Goal: Transaction & Acquisition: Download file/media

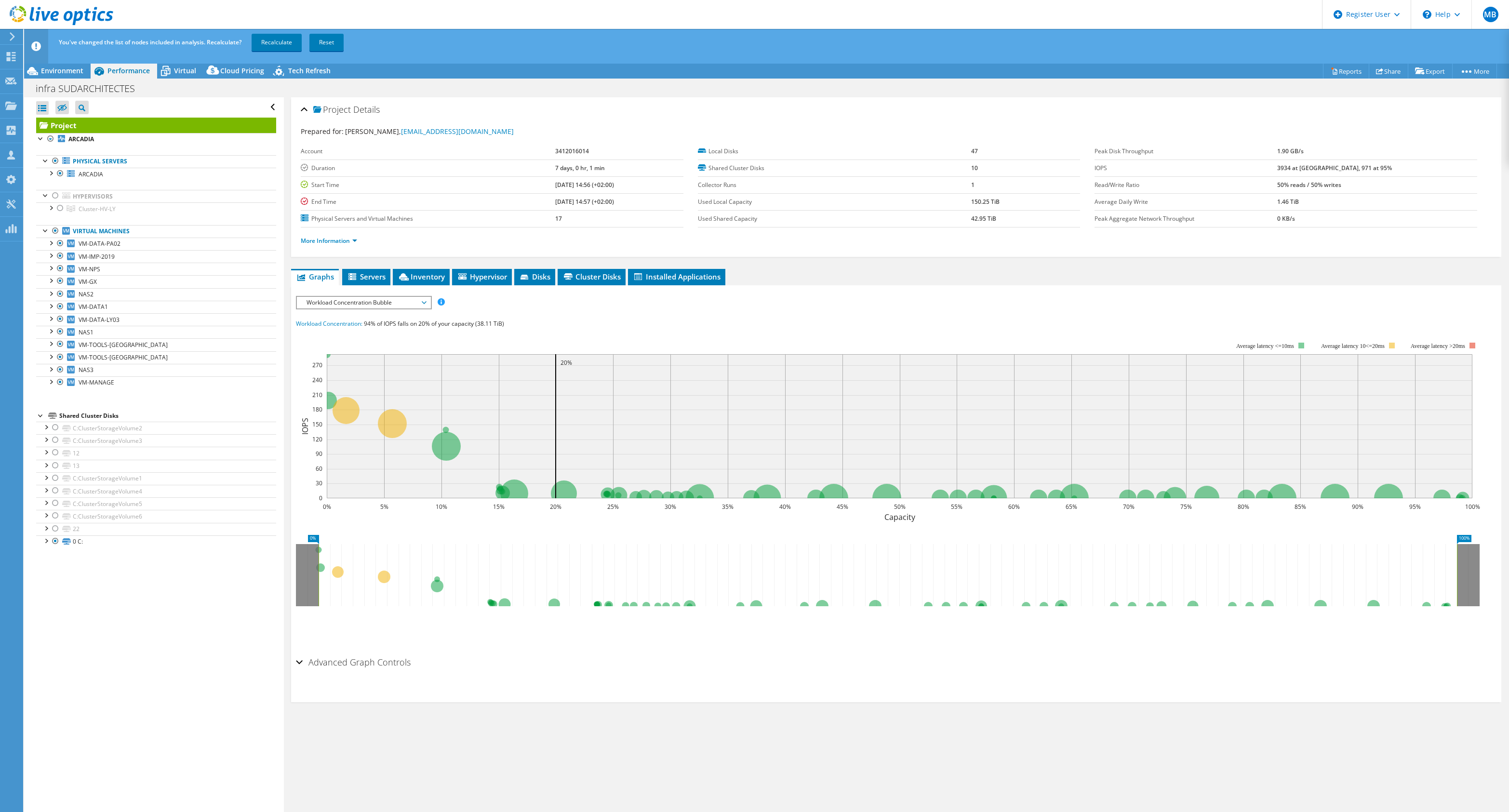
select select "USD"
click at [271, 46] on link "Recalculate" at bounding box center [277, 42] width 50 height 17
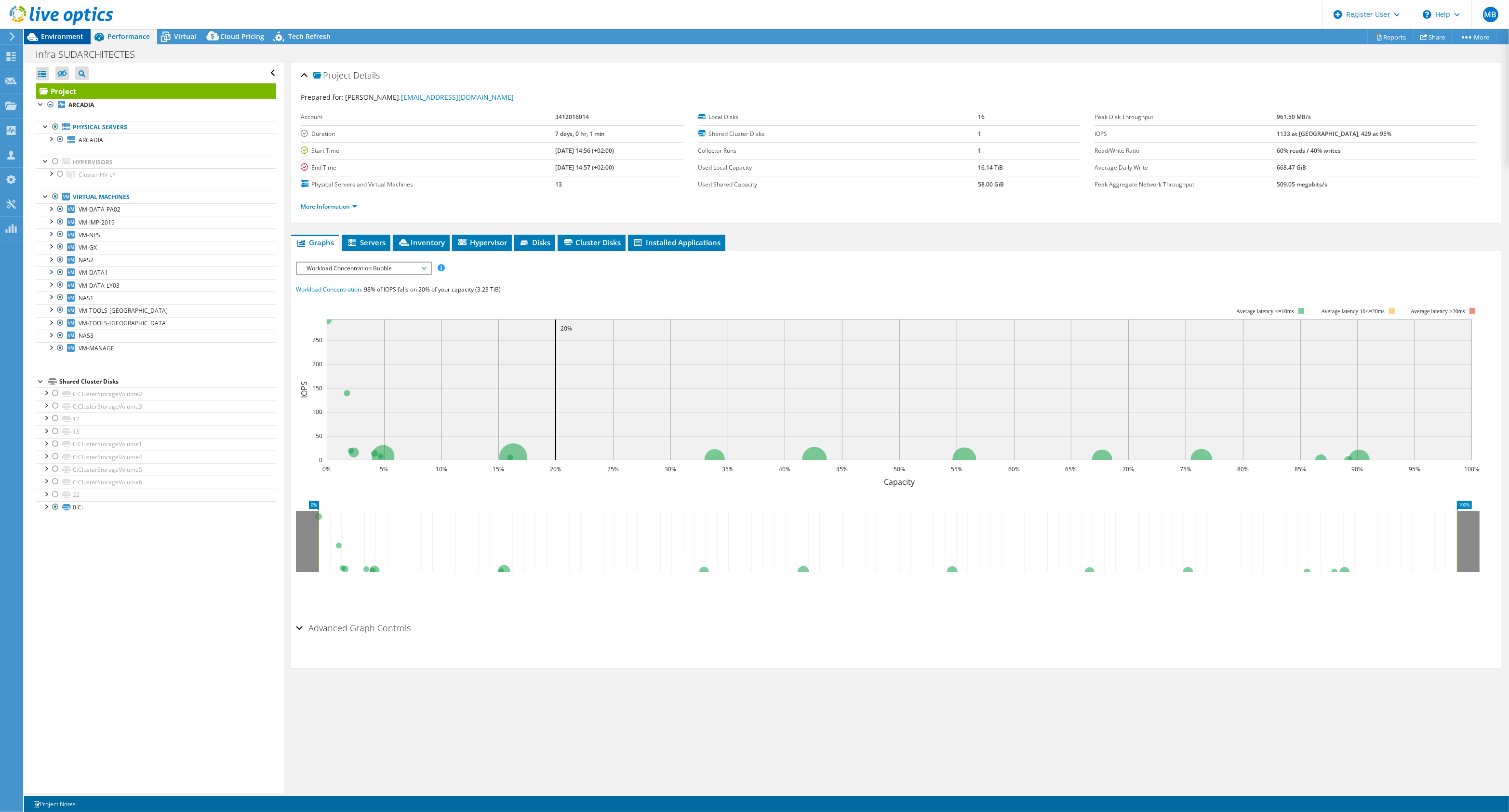
click at [59, 40] on div "Environment" at bounding box center [57, 37] width 66 height 16
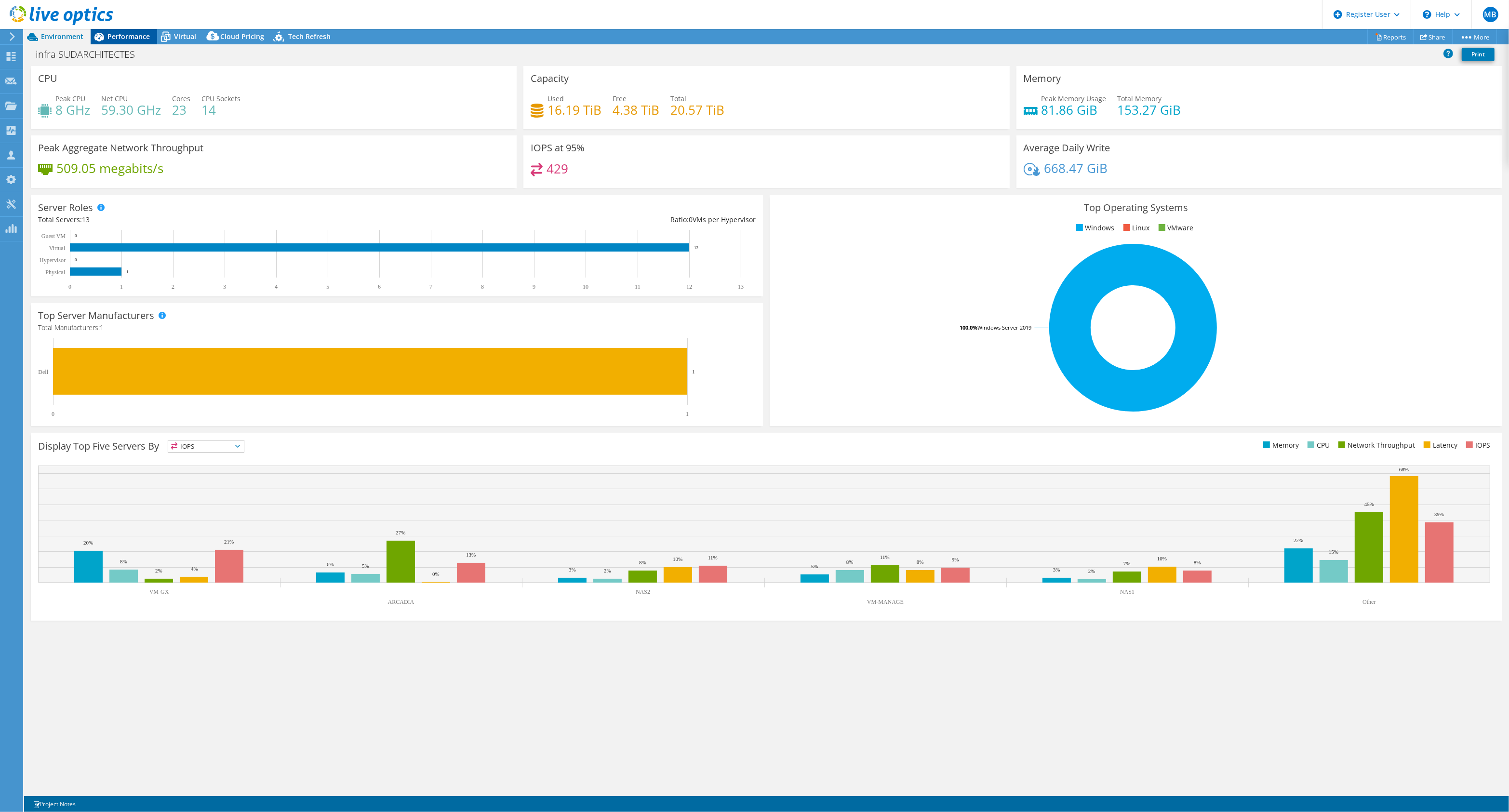
click at [109, 33] on span "Performance" at bounding box center [128, 37] width 42 height 9
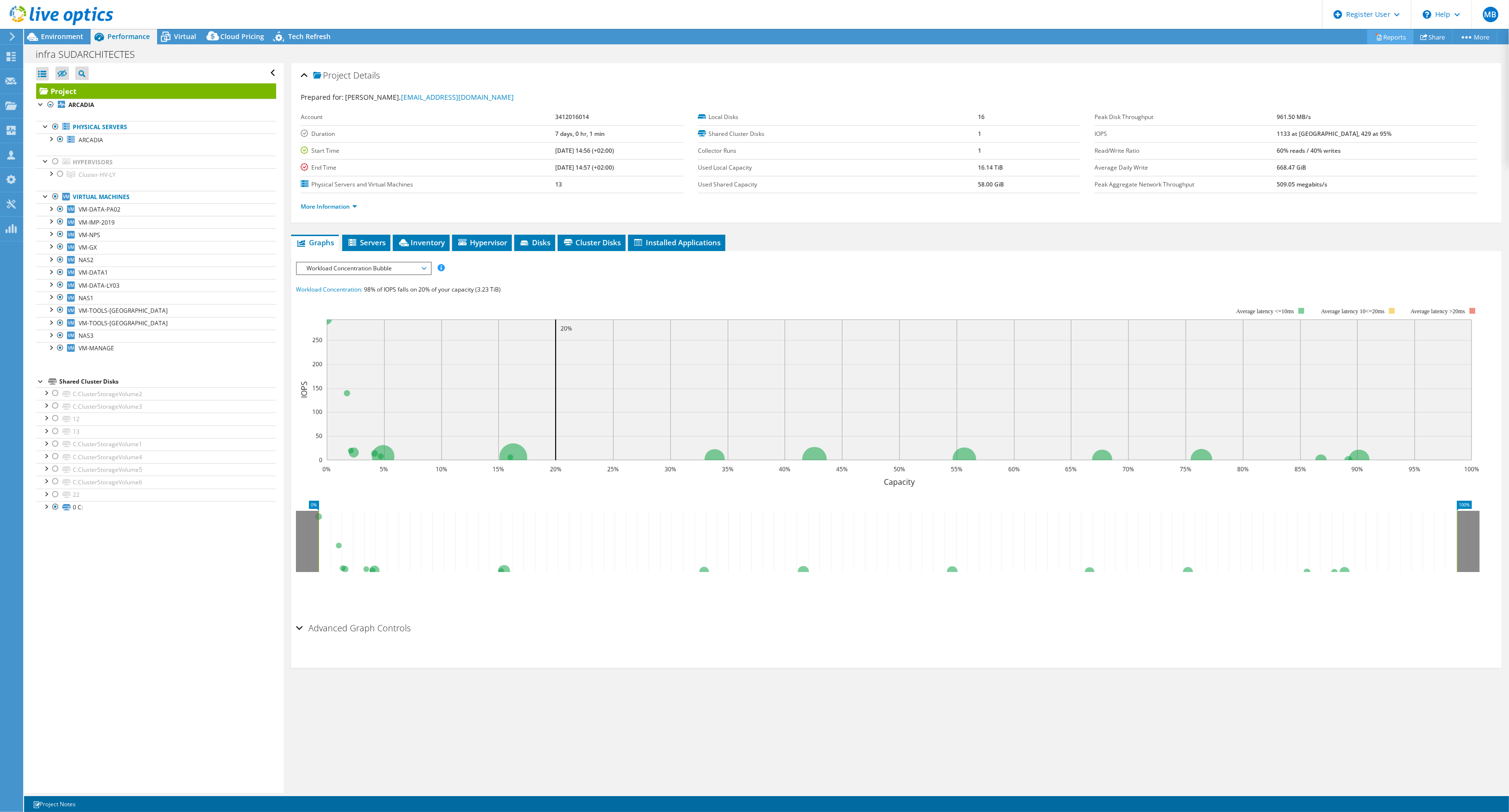
click at [1378, 34] on link "Reports" at bounding box center [1390, 37] width 46 height 15
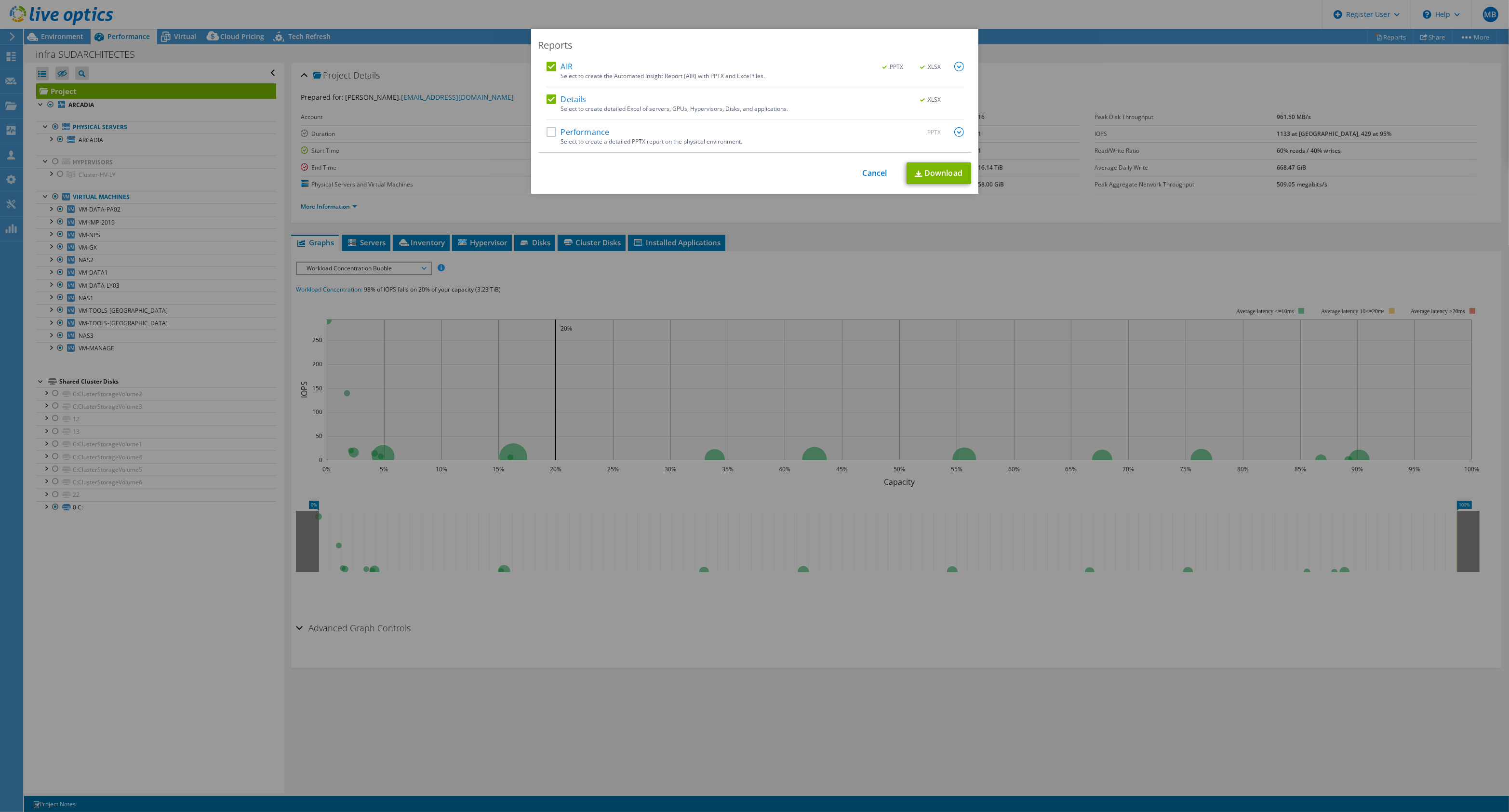
click at [548, 98] on label "Details" at bounding box center [566, 99] width 40 height 9
click at [0, 0] on input "Details" at bounding box center [0, 0] width 0 height 0
click at [940, 177] on link "Download" at bounding box center [938, 173] width 65 height 22
click at [880, 173] on link "Cancel" at bounding box center [874, 173] width 24 height 9
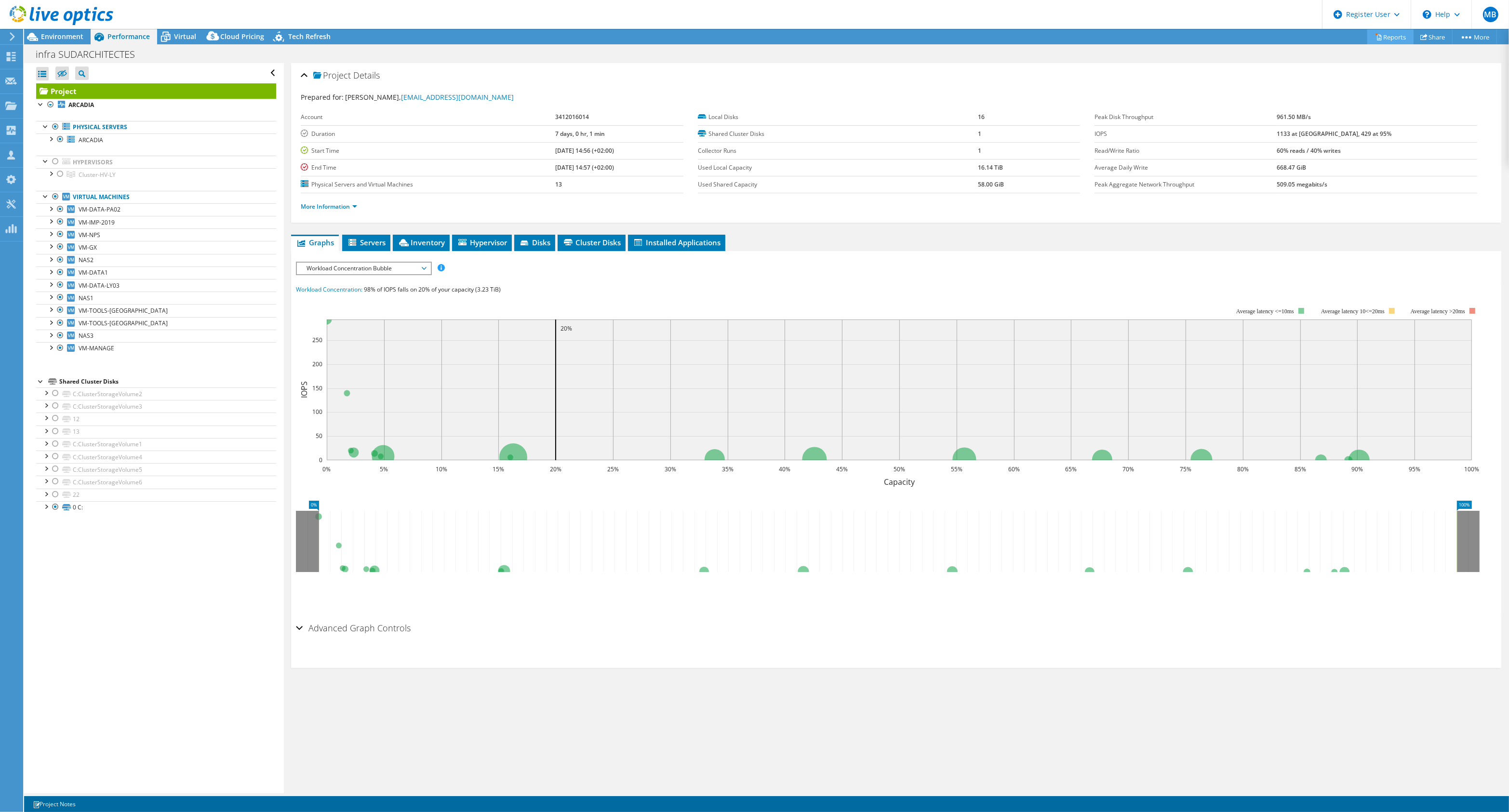
click at [1376, 40] on link "Reports" at bounding box center [1390, 37] width 46 height 15
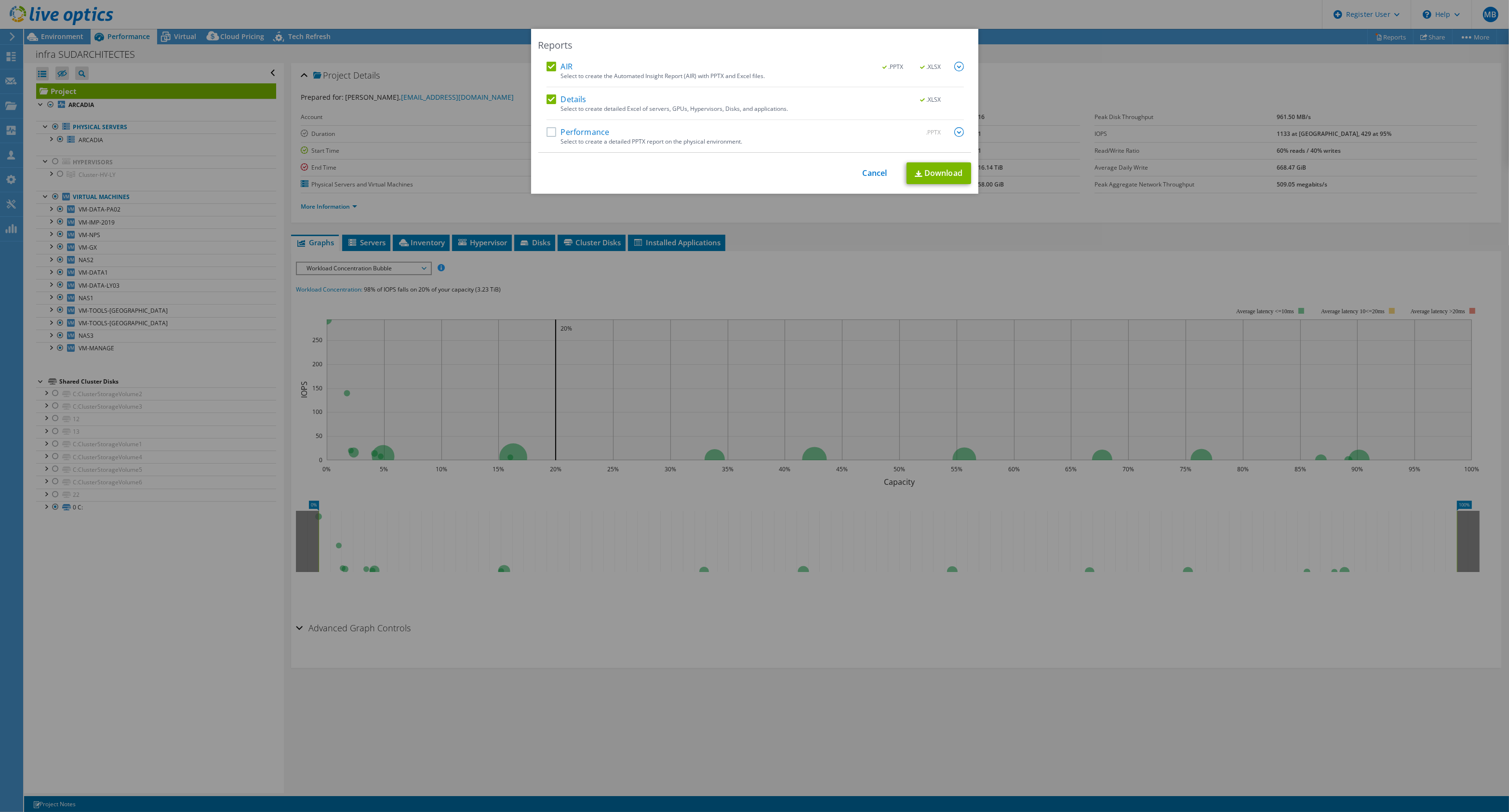
click at [552, 131] on label "Performance" at bounding box center [578, 132] width 63 height 9
click at [0, 0] on input "Performance" at bounding box center [0, 0] width 0 height 0
click at [547, 105] on div "Details .XLSX" at bounding box center [755, 100] width 418 height 11
click at [548, 97] on label "Details" at bounding box center [566, 99] width 40 height 9
click at [0, 0] on input "Details" at bounding box center [0, 0] width 0 height 0
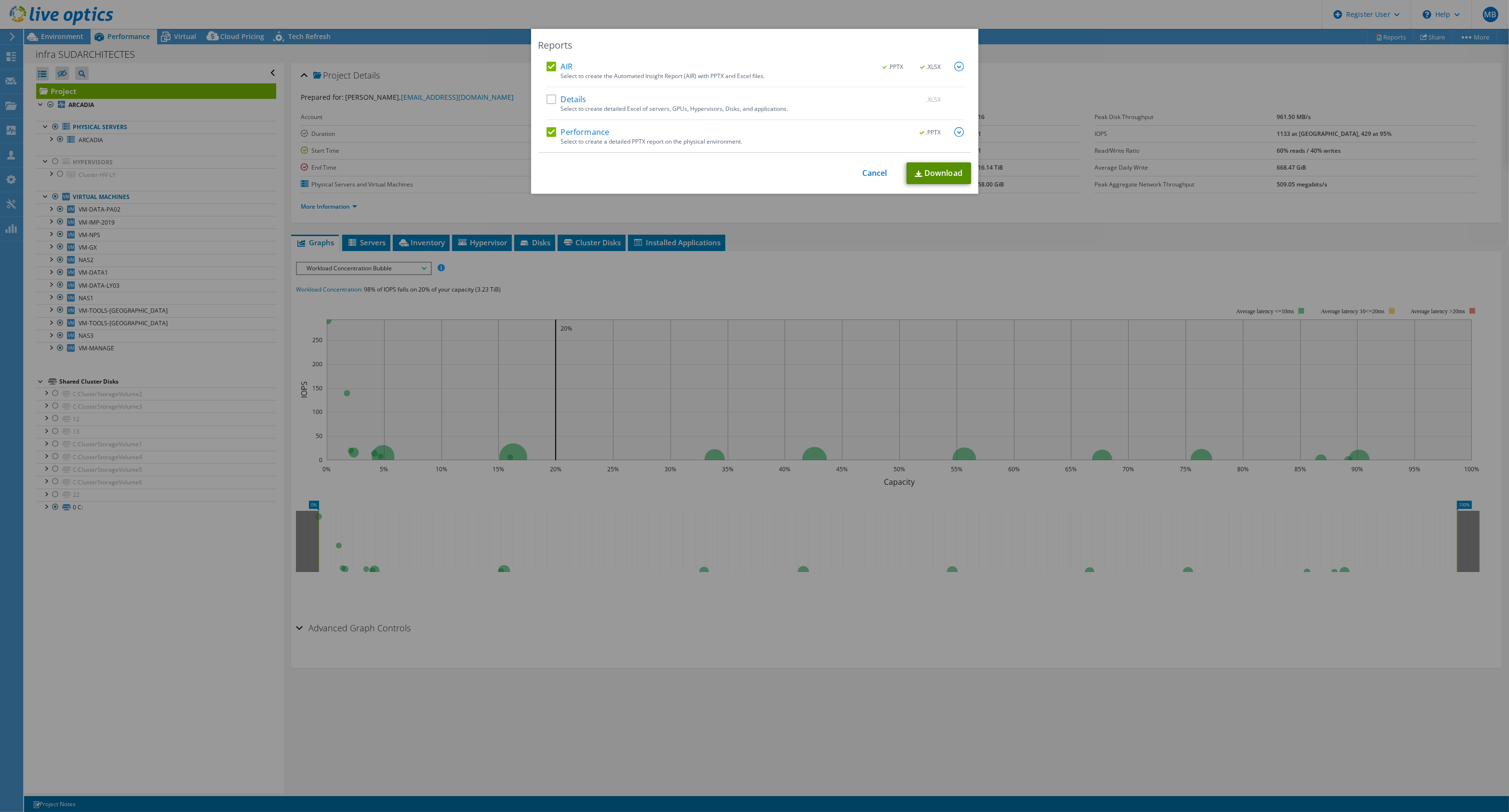
click at [941, 169] on link "Download" at bounding box center [938, 173] width 65 height 22
drag, startPoint x: 878, startPoint y: 174, endPoint x: 866, endPoint y: 173, distance: 12.0
click at [878, 174] on link "Cancel" at bounding box center [874, 173] width 24 height 9
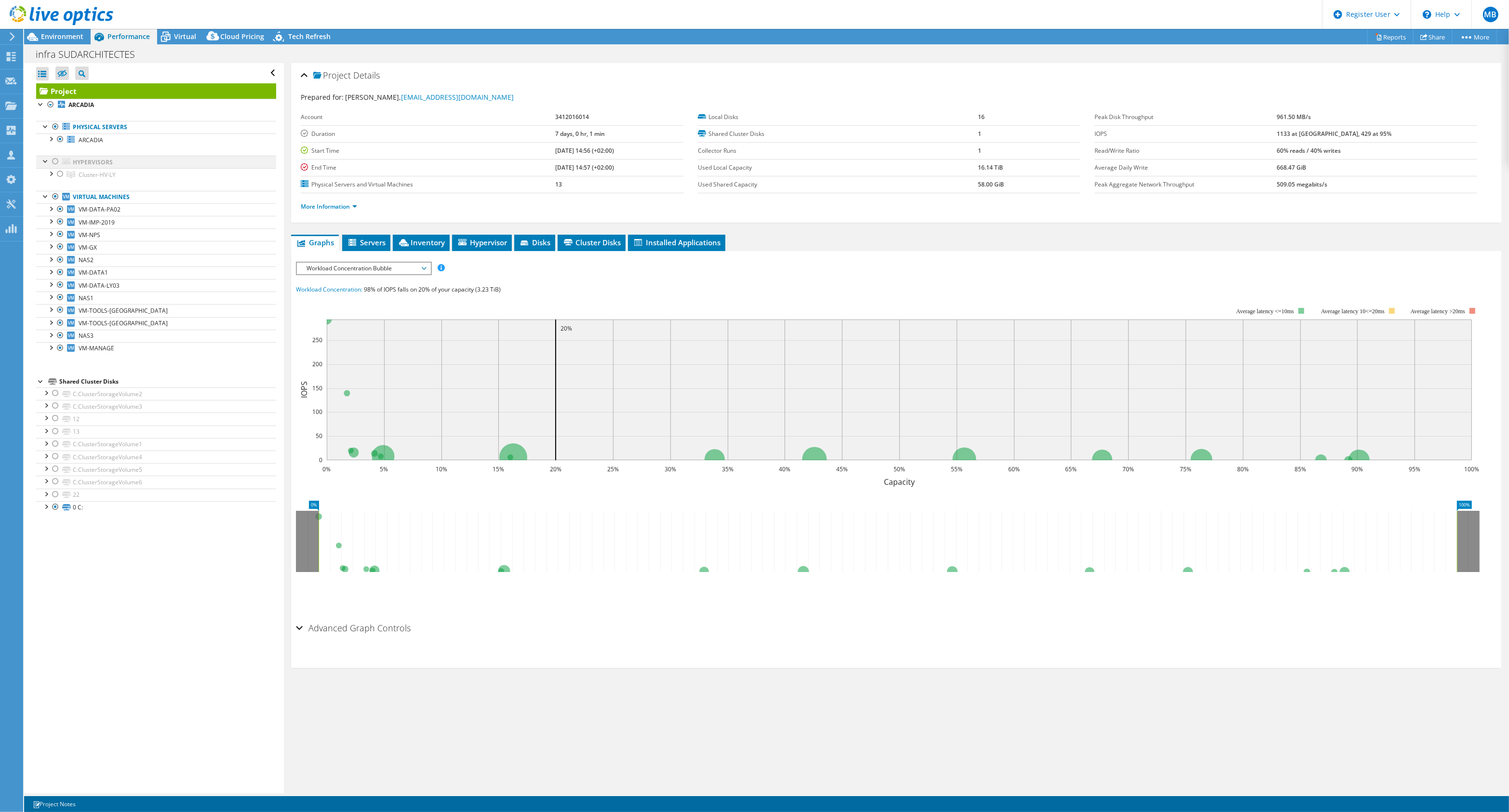
click at [55, 156] on div at bounding box center [56, 161] width 9 height 12
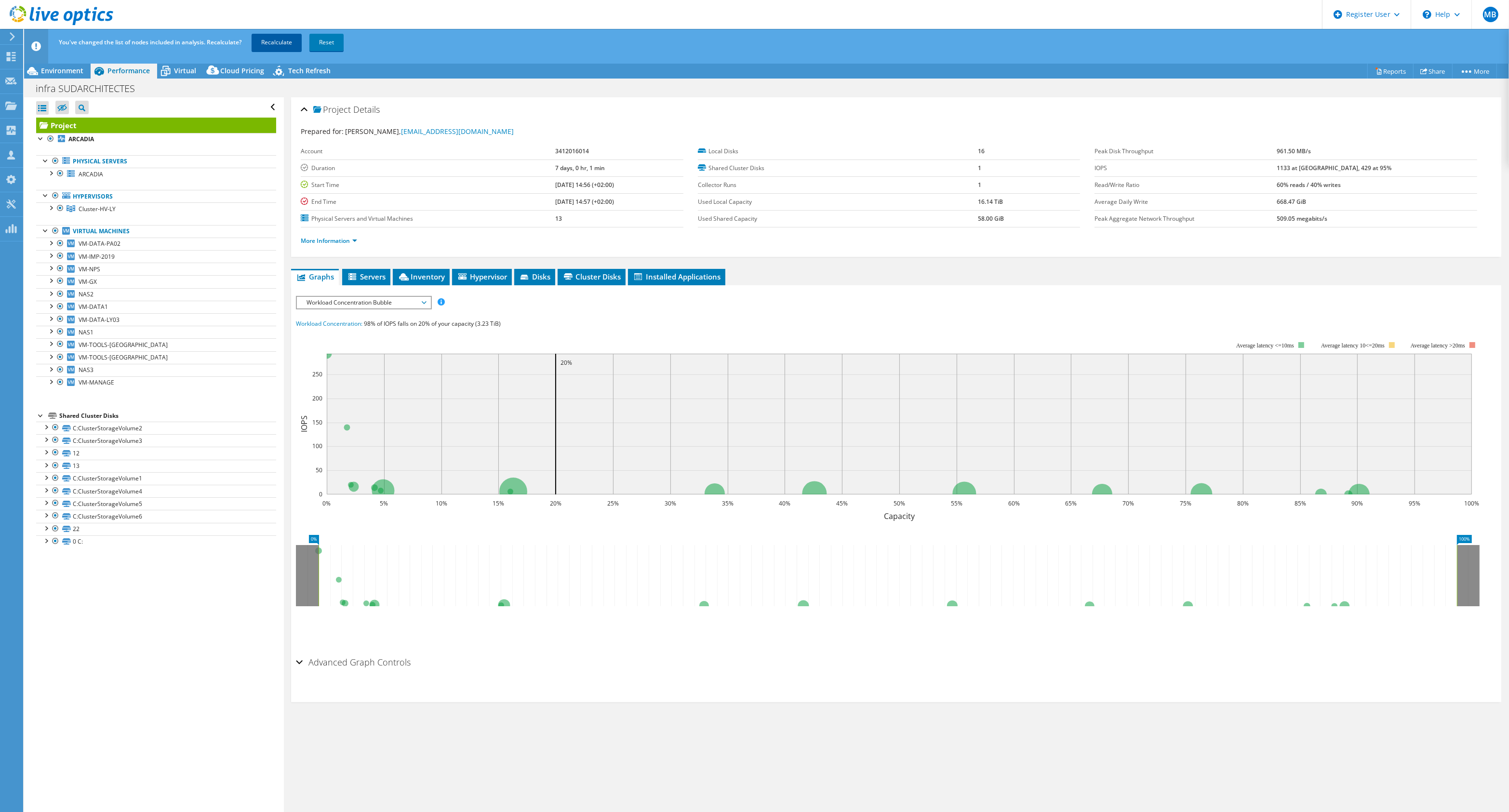
click at [288, 38] on link "Recalculate" at bounding box center [277, 42] width 50 height 17
click at [51, 206] on div at bounding box center [51, 207] width 9 height 9
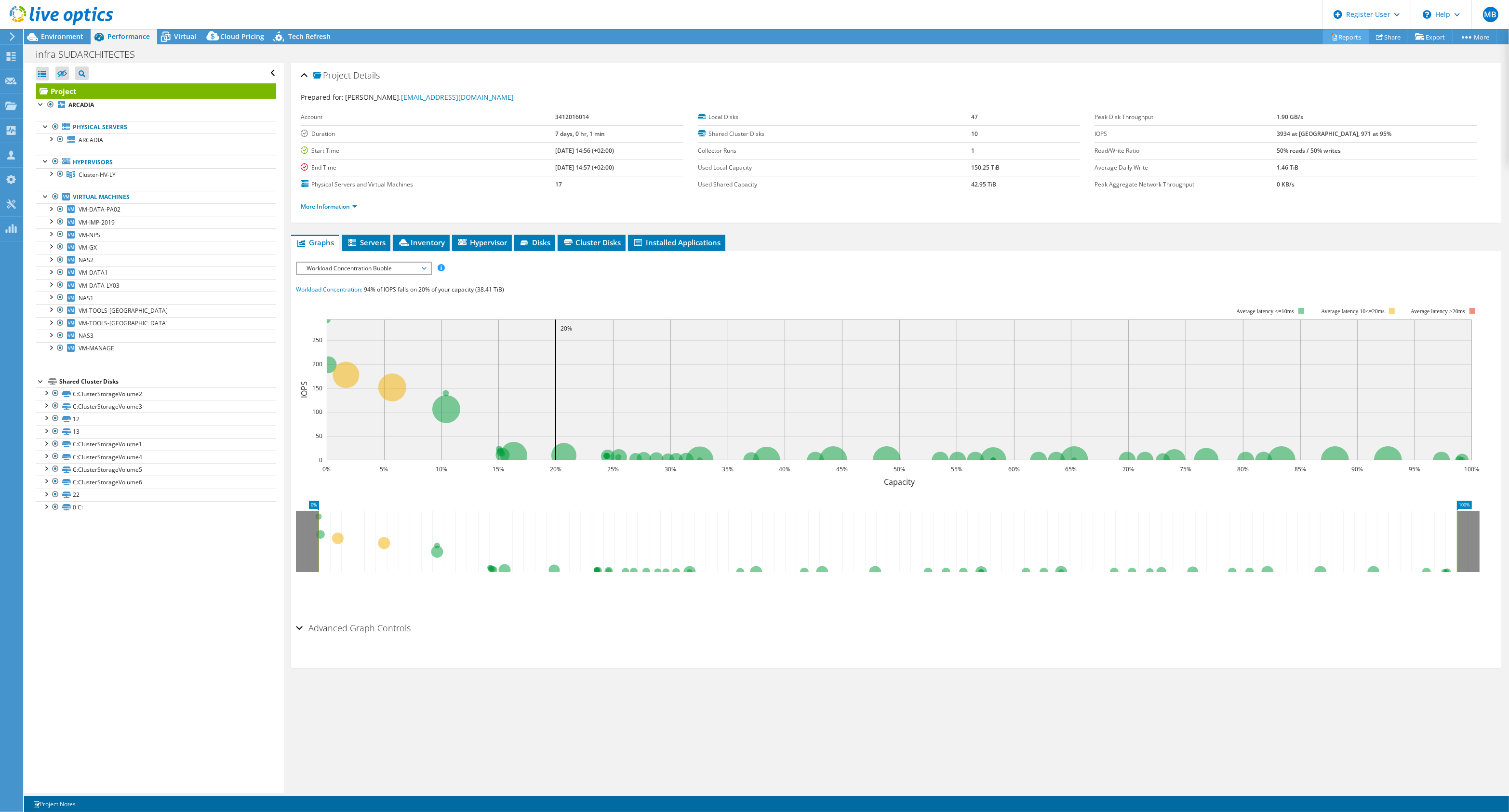
click at [1341, 34] on link "Reports" at bounding box center [1346, 37] width 46 height 15
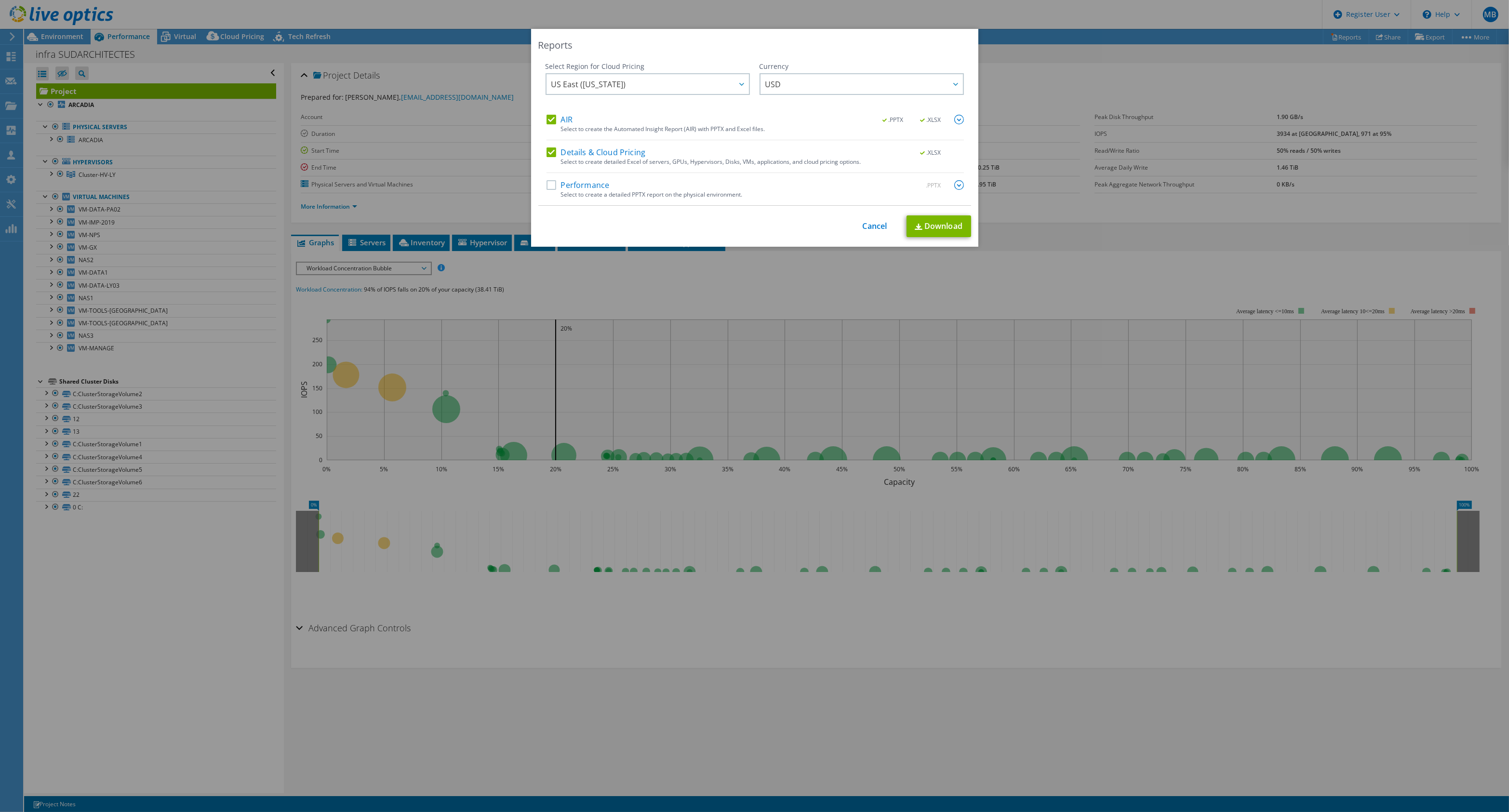
click at [547, 149] on label "Details & Cloud Pricing" at bounding box center [596, 152] width 99 height 9
click at [0, 0] on input "Details & Cloud Pricing" at bounding box center [0, 0] width 0 height 0
drag, startPoint x: 546, startPoint y: 184, endPoint x: 680, endPoint y: 213, distance: 137.1
click at [547, 184] on label "Performance" at bounding box center [578, 185] width 63 height 9
click at [0, 0] on input "Performance" at bounding box center [0, 0] width 0 height 0
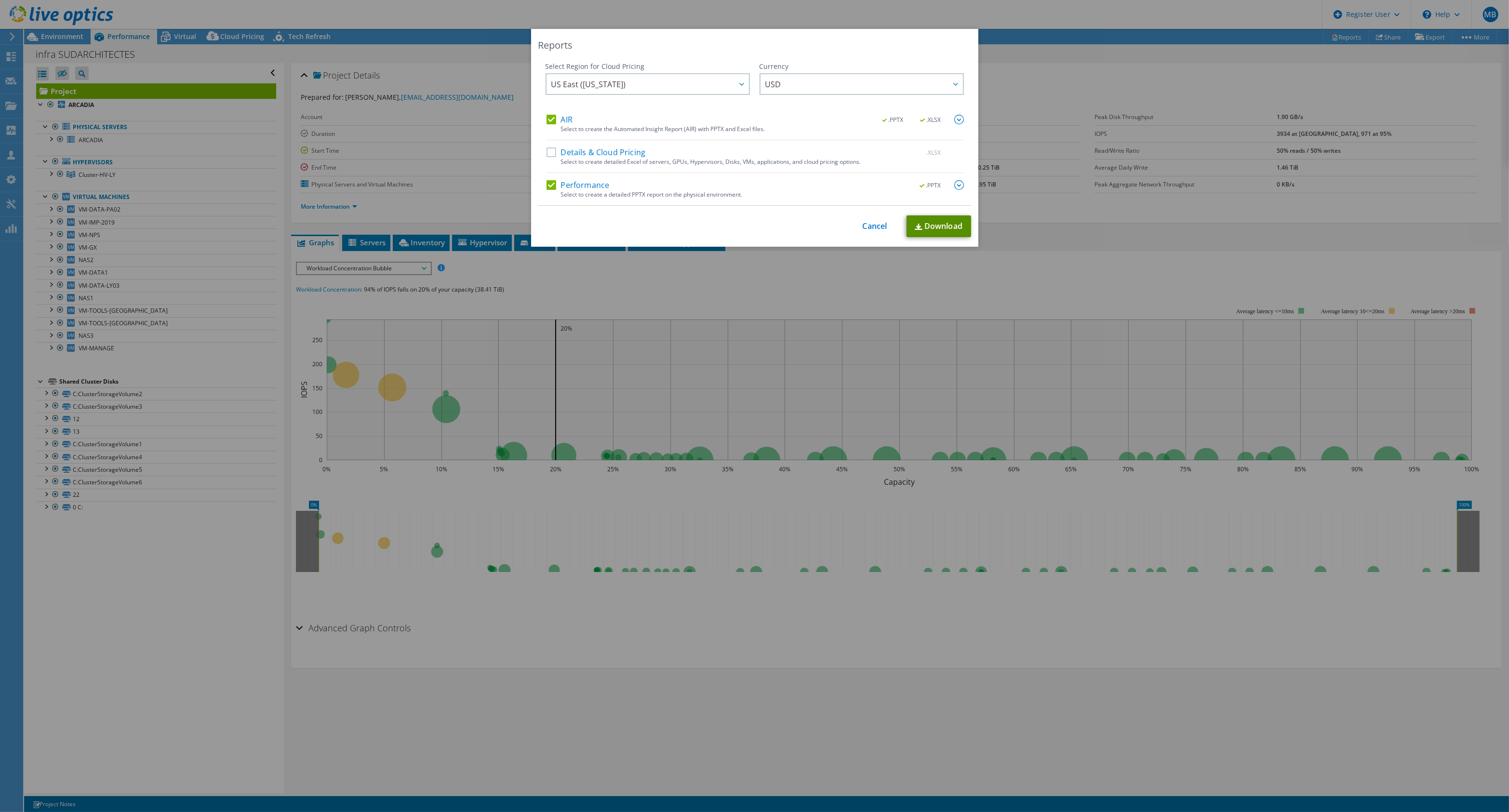
click at [962, 230] on link "Download" at bounding box center [938, 226] width 65 height 22
